Goal: Information Seeking & Learning: Learn about a topic

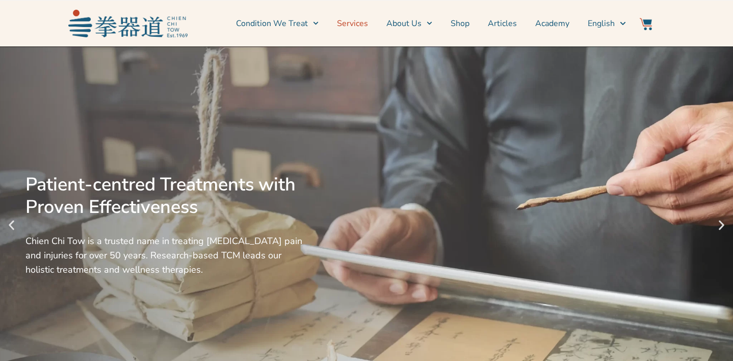
click at [362, 24] on link "Services" at bounding box center [352, 24] width 31 height 26
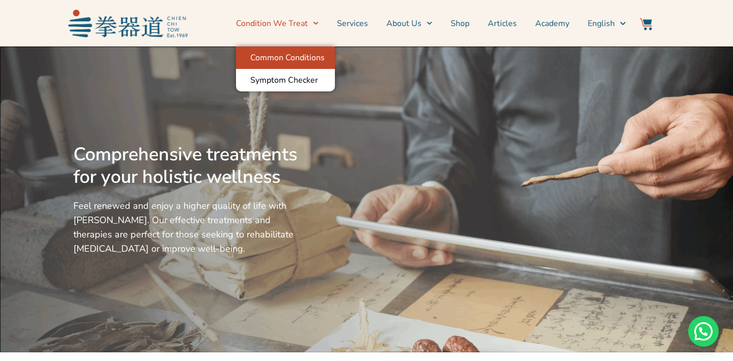
click at [314, 59] on link "Common Conditions" at bounding box center [285, 57] width 99 height 22
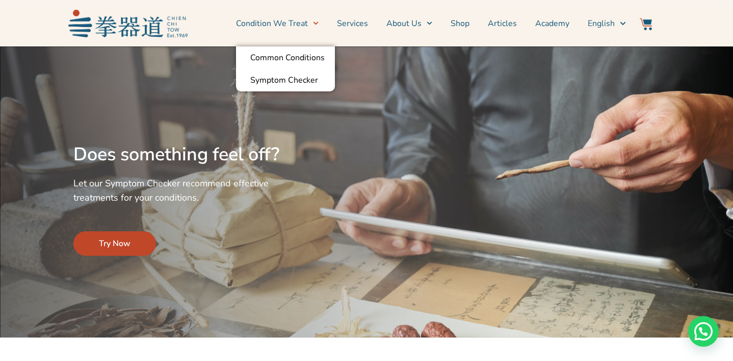
click at [317, 23] on icon "Menu" at bounding box center [316, 23] width 6 height 6
click at [319, 23] on icon "Menu" at bounding box center [316, 23] width 5 height 3
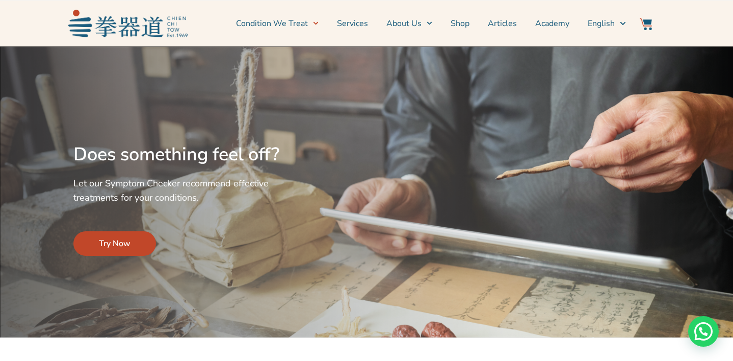
click at [319, 23] on icon "Menu" at bounding box center [316, 23] width 5 height 3
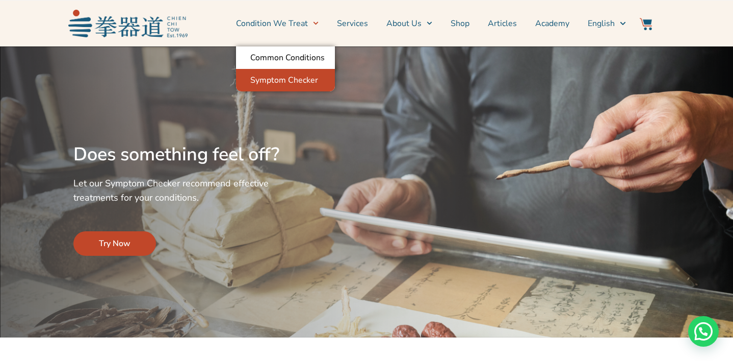
click at [300, 77] on link "Symptom Checker" at bounding box center [285, 80] width 99 height 22
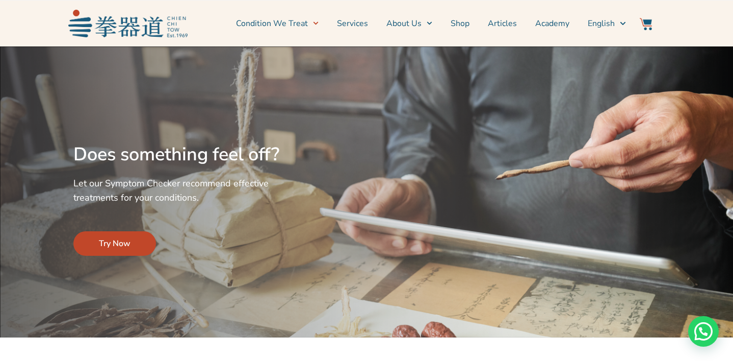
click at [113, 239] on span "Try Now" at bounding box center [115, 243] width 32 height 12
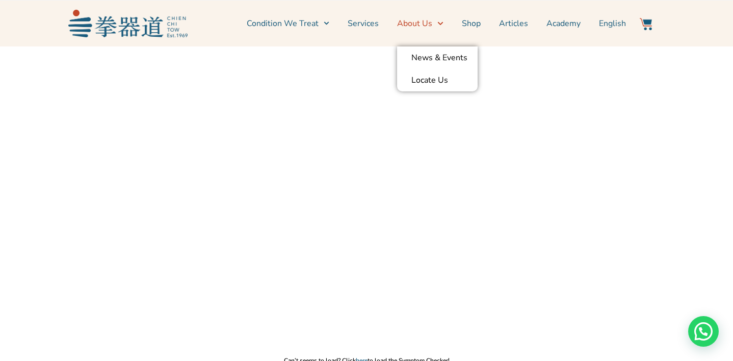
click at [441, 24] on icon "Menu" at bounding box center [441, 23] width 6 height 6
click at [447, 61] on link "News & Events" at bounding box center [437, 57] width 81 height 22
